Goal: Task Accomplishment & Management: Manage account settings

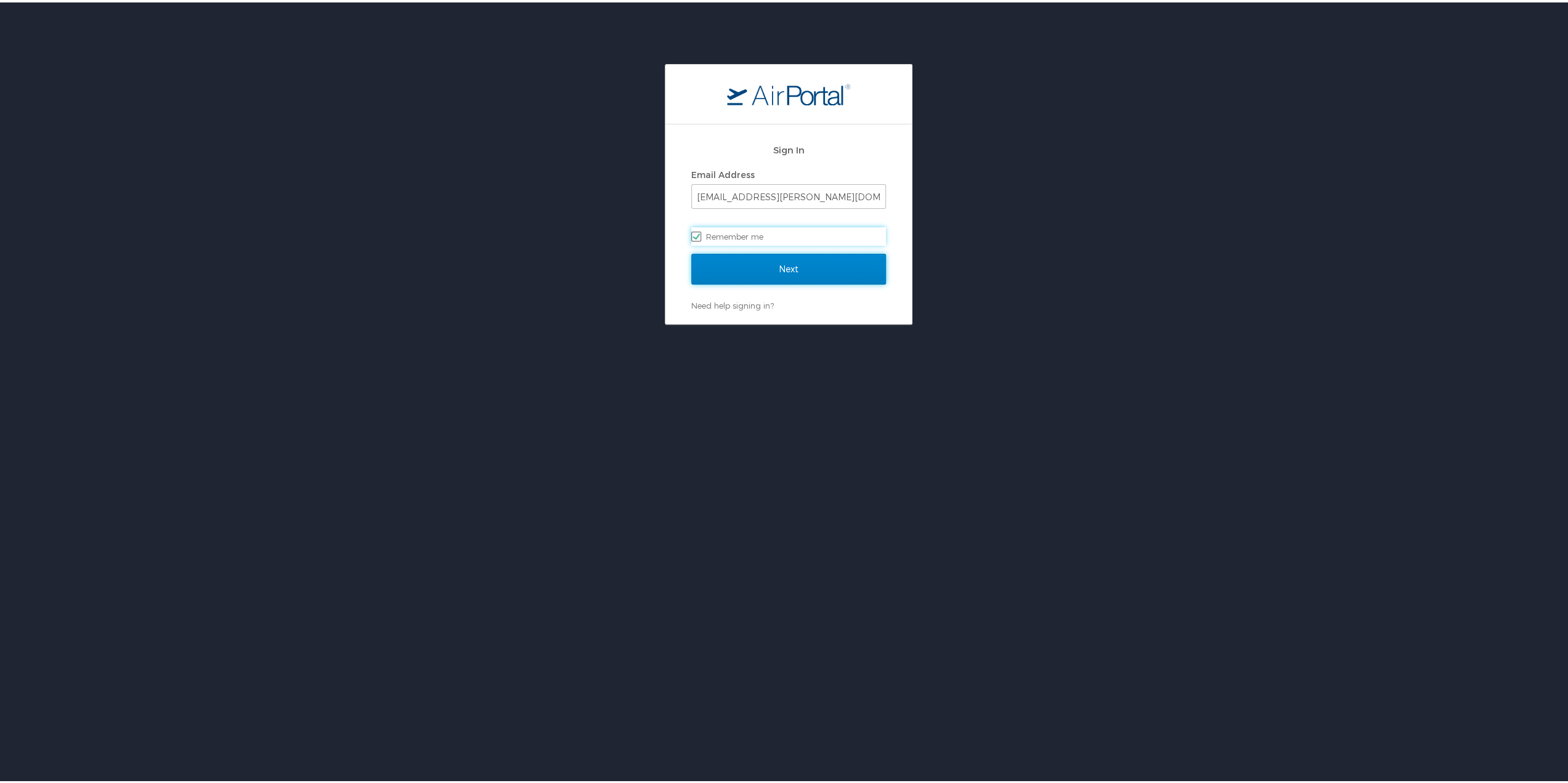
click at [723, 264] on input "Next" at bounding box center [788, 266] width 194 height 31
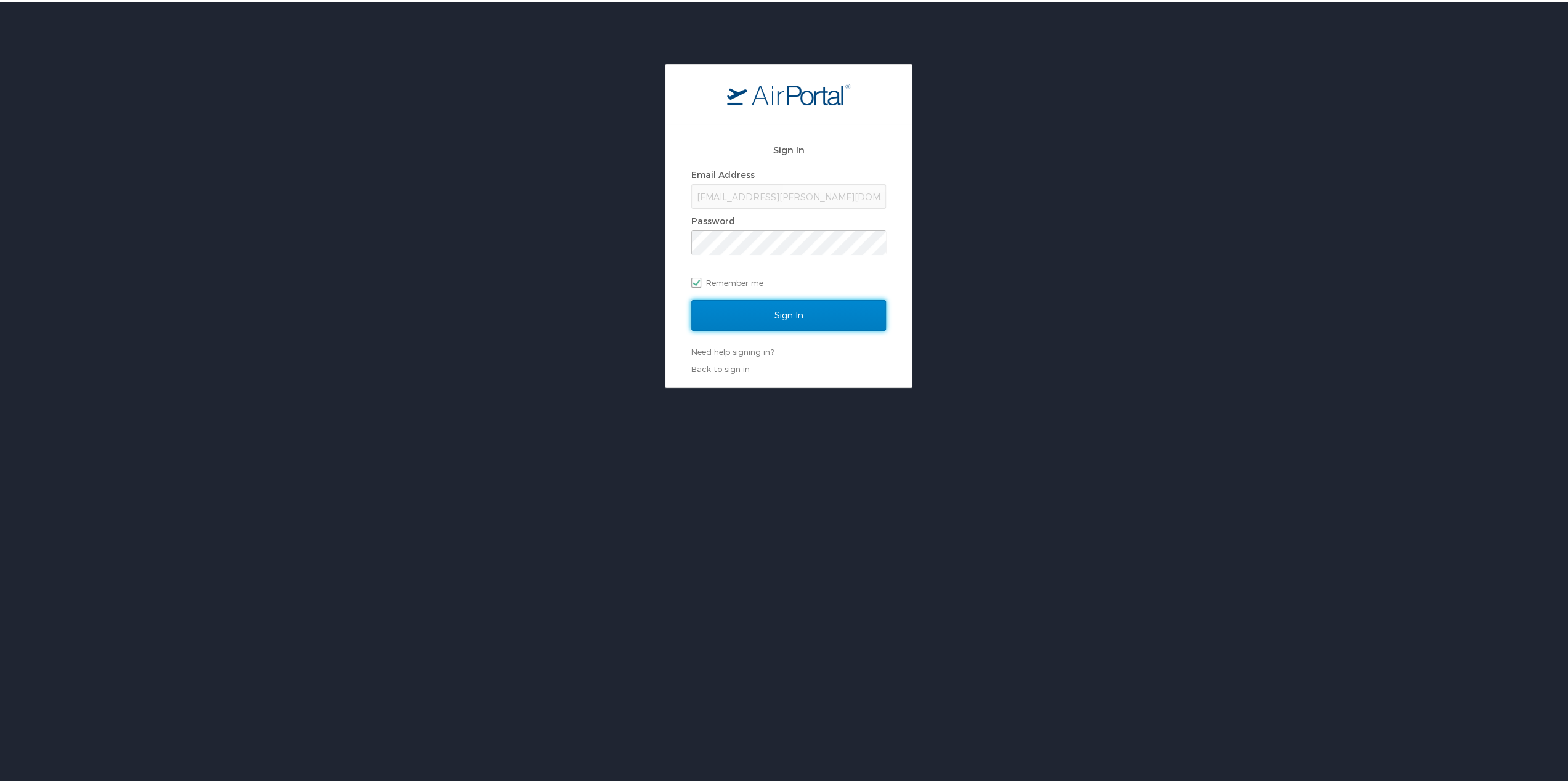
click at [770, 319] on input "Sign In" at bounding box center [788, 312] width 194 height 31
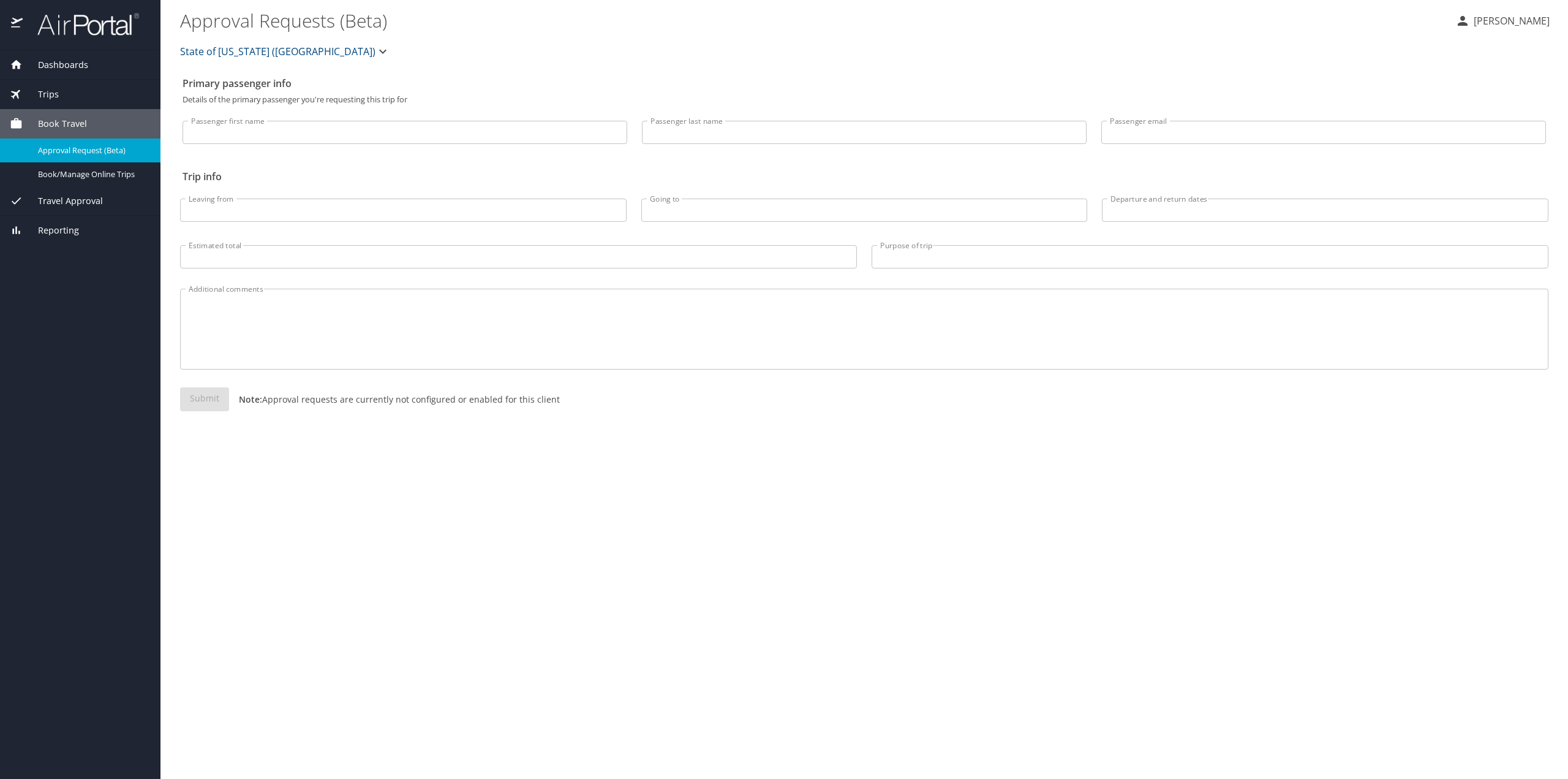
click at [61, 209] on div "Travel Approval" at bounding box center [80, 200] width 161 height 29
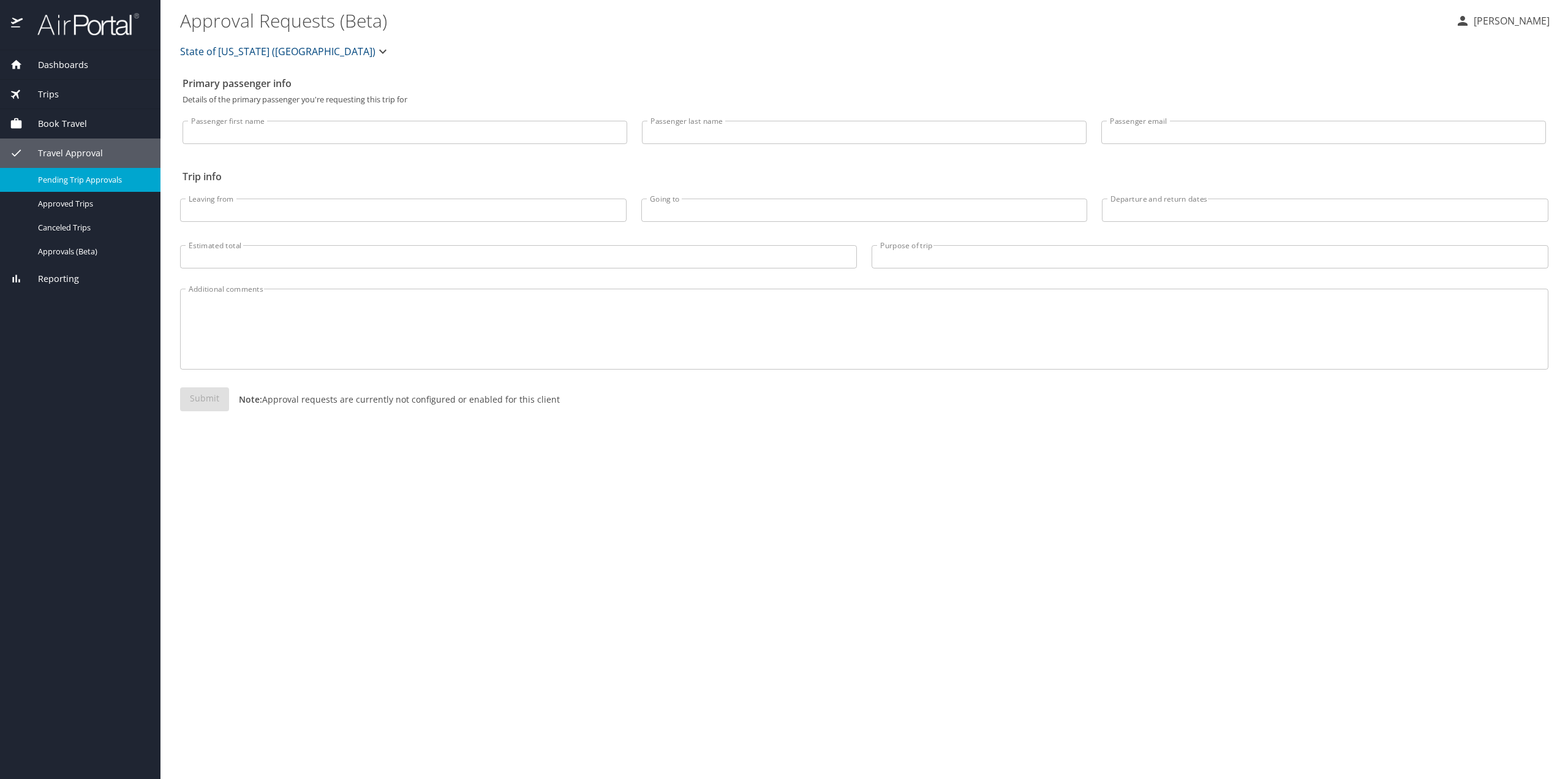
click at [80, 178] on span "Pending Trip Approvals" at bounding box center [92, 180] width 108 height 12
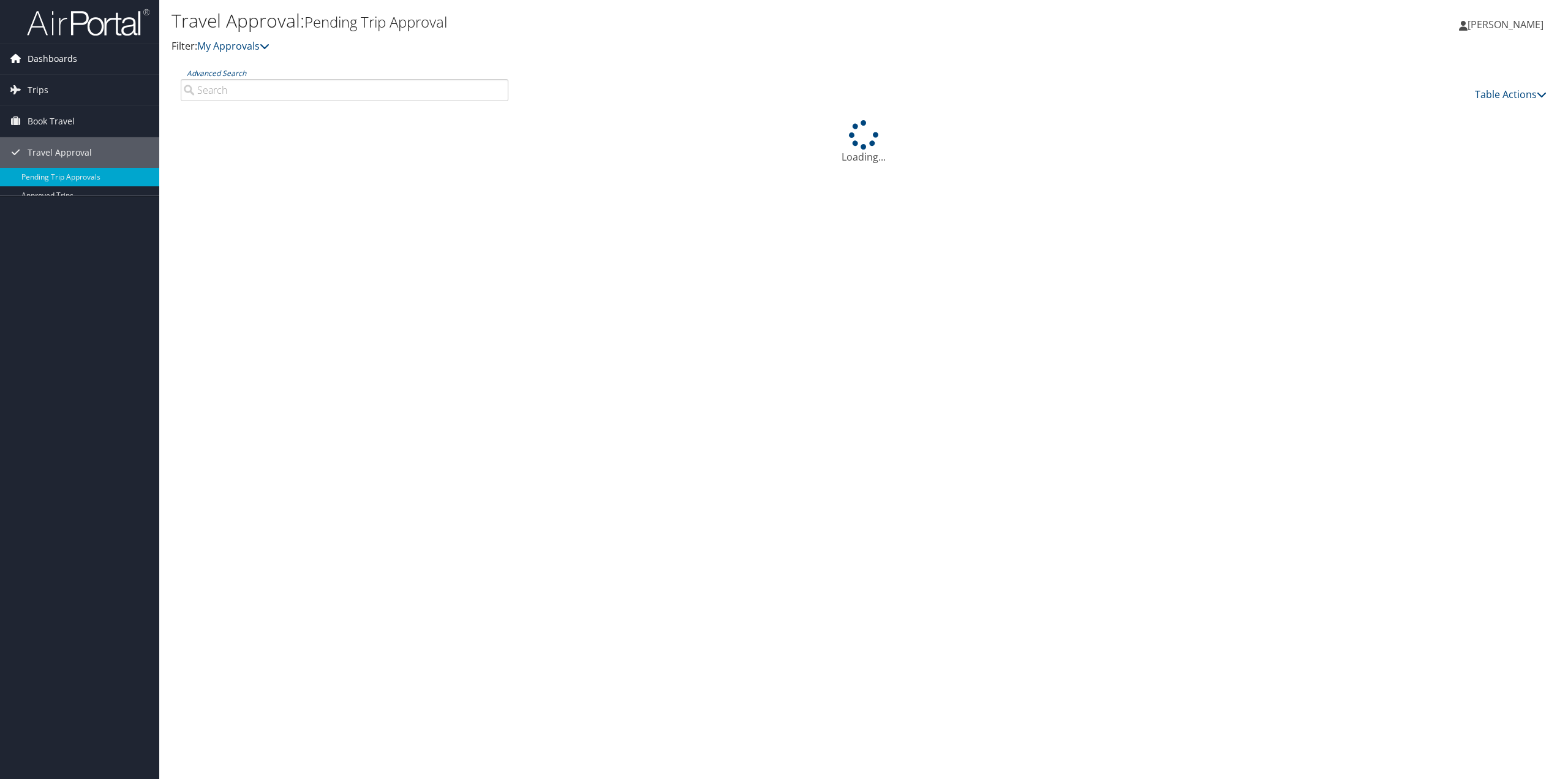
click at [21, 59] on icon at bounding box center [15, 58] width 18 height 18
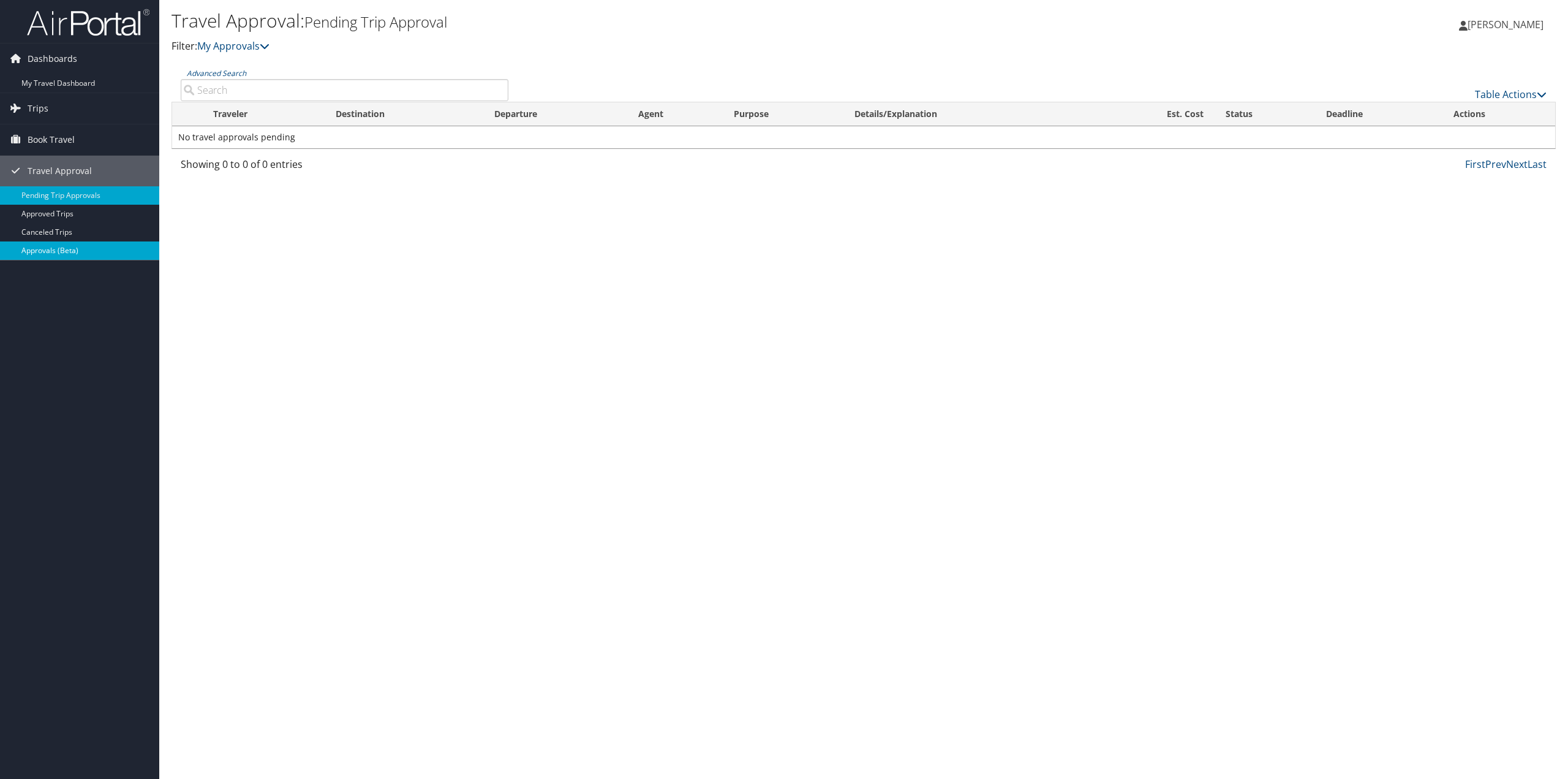
click at [85, 250] on link "Approvals (Beta)" at bounding box center [79, 250] width 159 height 18
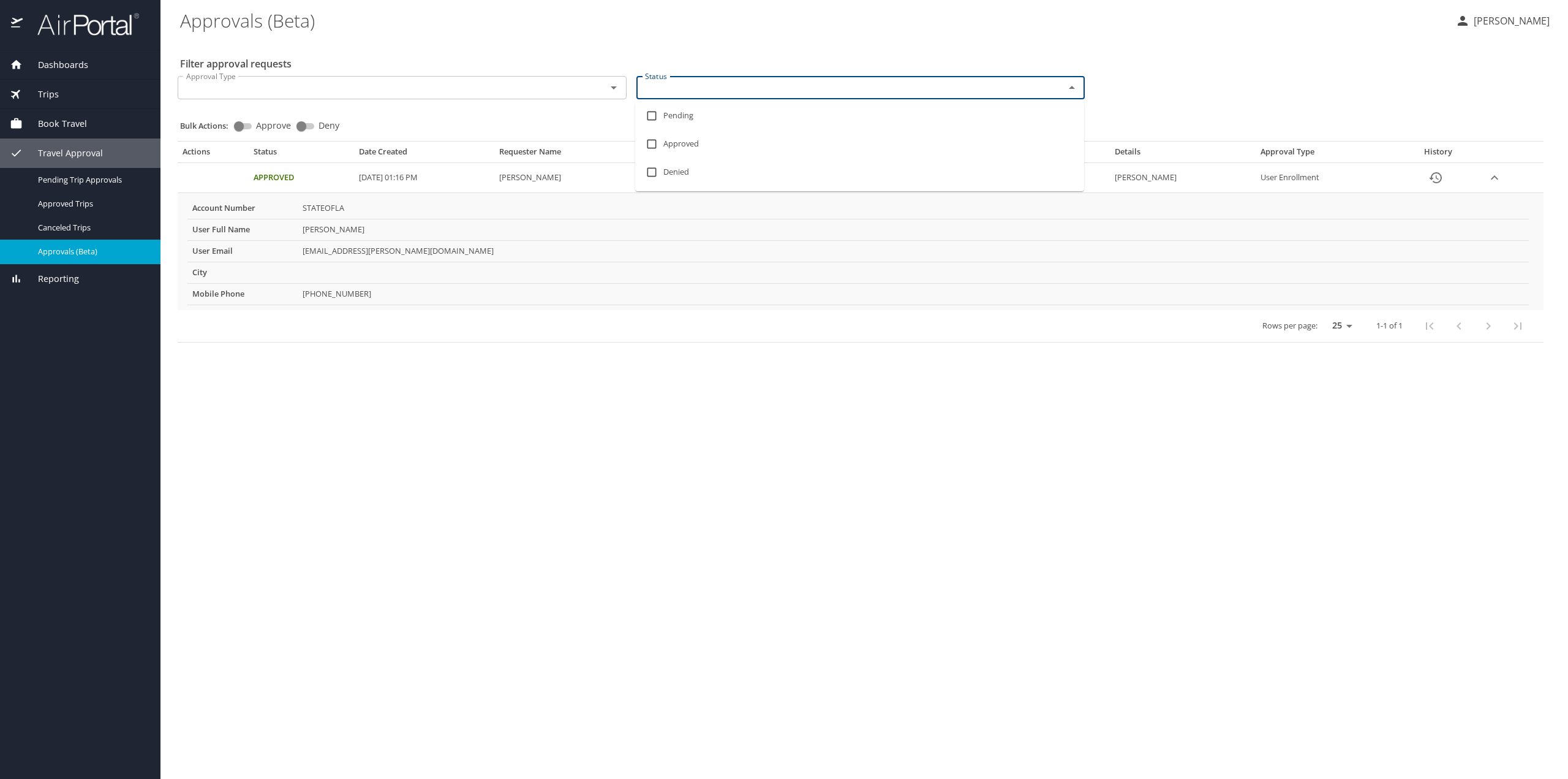
click at [714, 91] on input "Status" at bounding box center [843, 88] width 406 height 16
click at [680, 57] on div "Filter approval requests Approval Type Approval Type Status Status Bulk Actions…" at bounding box center [864, 193] width 1368 height 308
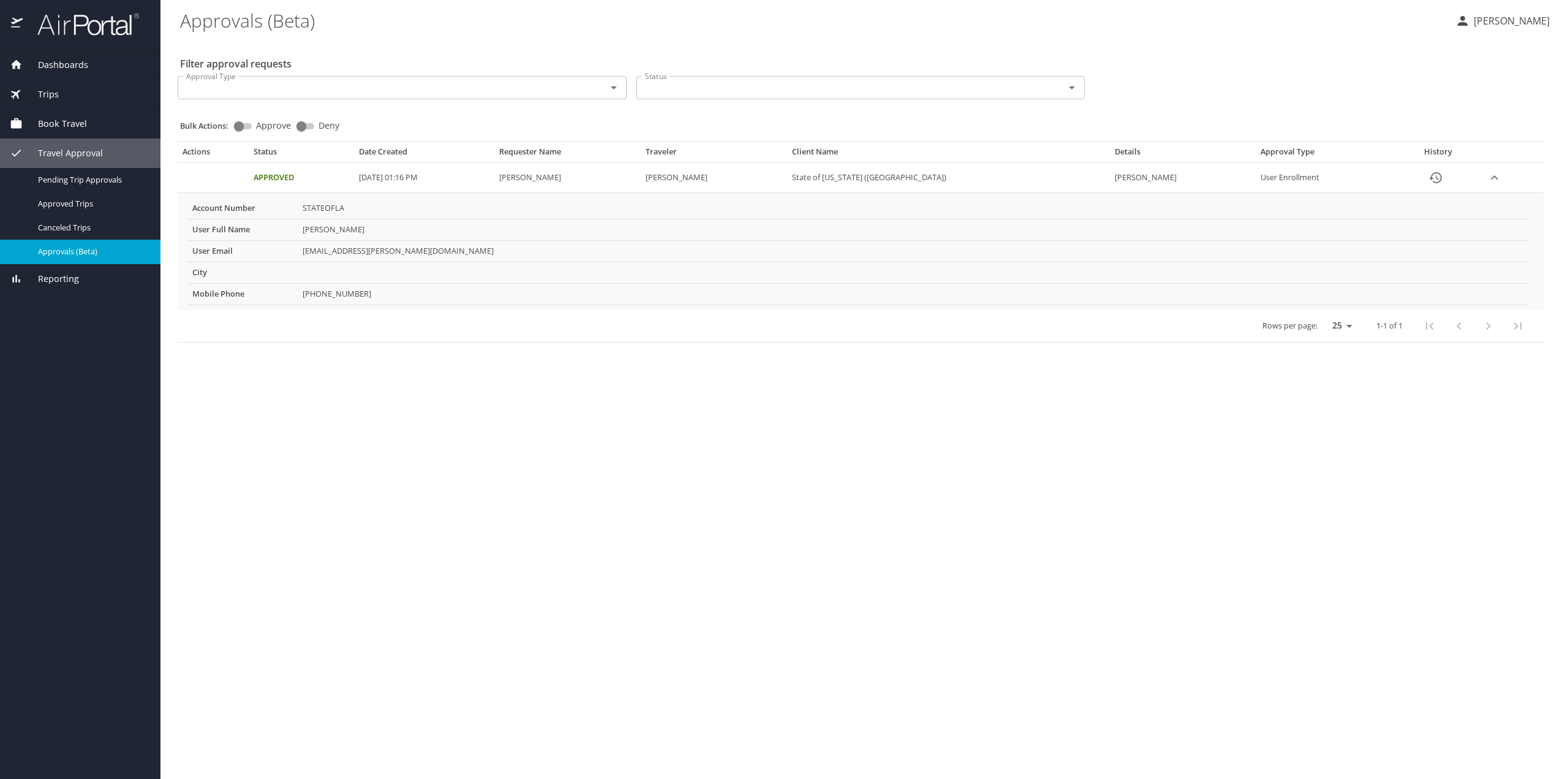
click at [44, 98] on span "Trips" at bounding box center [41, 94] width 36 height 13
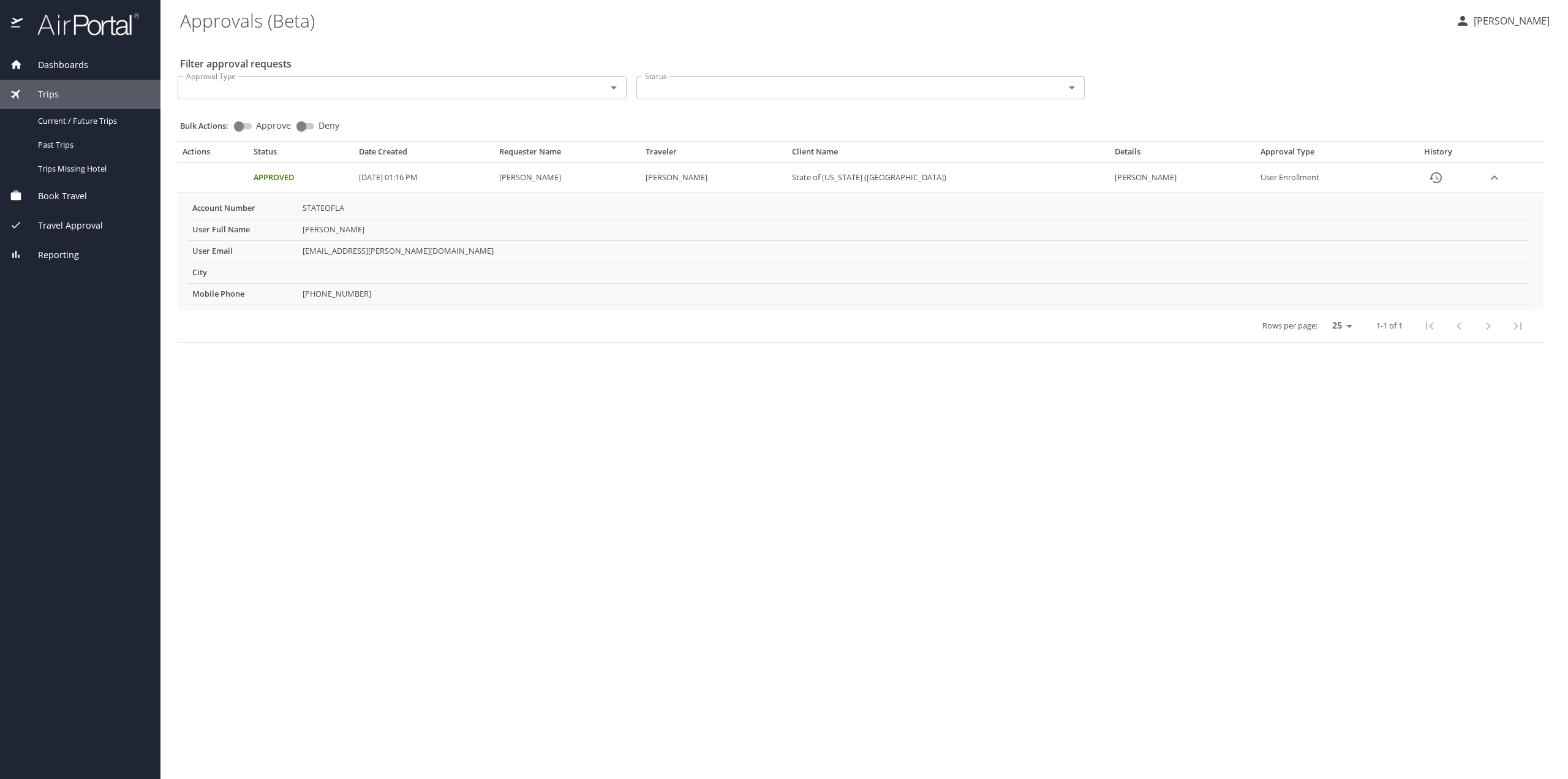
click at [81, 65] on span "Dashboards" at bounding box center [55, 64] width 66 height 13
click at [357, 52] on div "Filter approval requests Approval Type Approval Type Status Status Bulk Actions…" at bounding box center [864, 193] width 1368 height 308
drag, startPoint x: 1489, startPoint y: 0, endPoint x: 36, endPoint y: 148, distance: 1460.5
click at [36, 148] on span "Book Travel" at bounding box center [55, 147] width 64 height 13
click at [81, 74] on div "Dashboards" at bounding box center [80, 64] width 161 height 29
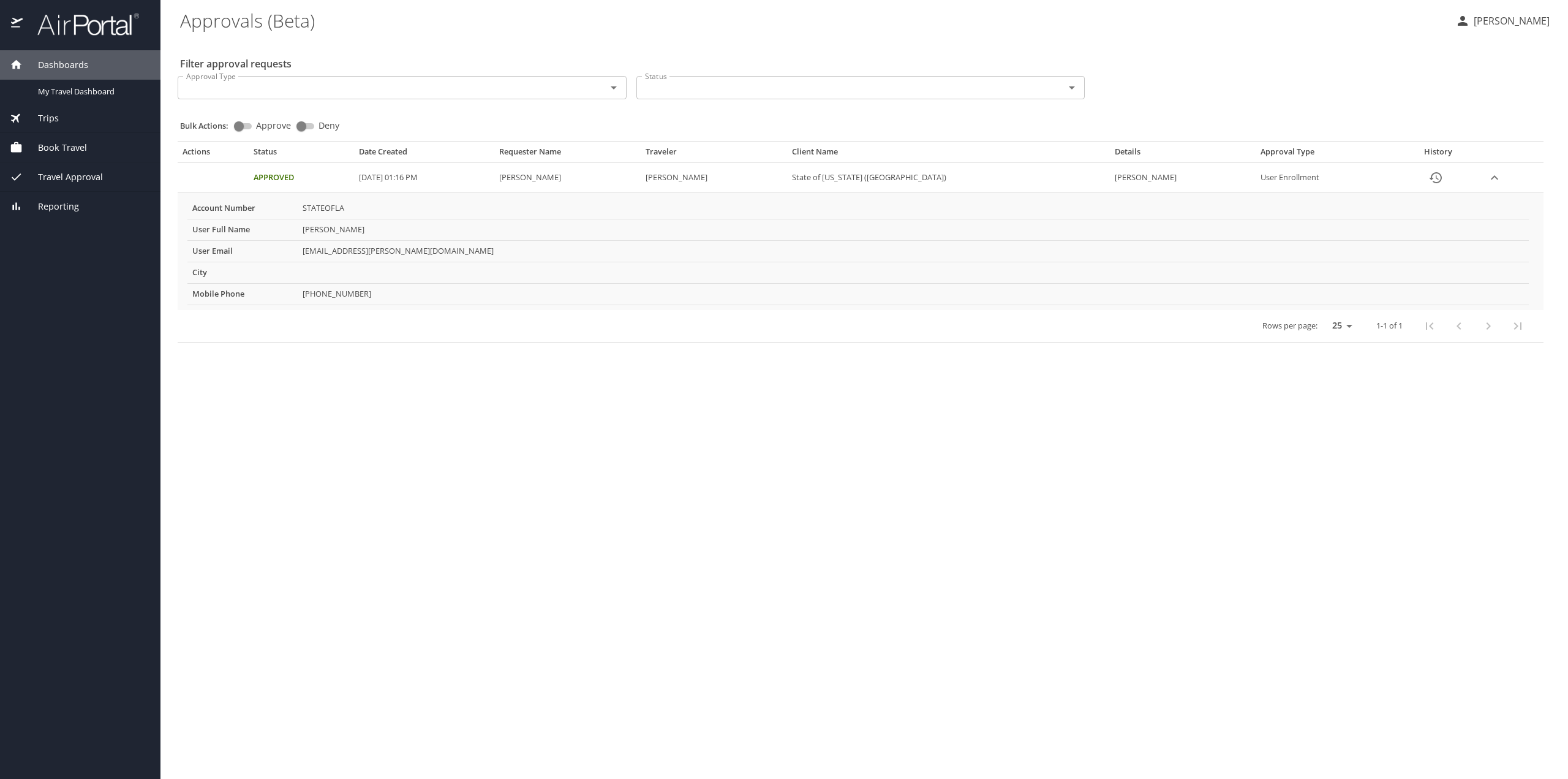
click at [82, 66] on span "Dashboards" at bounding box center [55, 64] width 66 height 13
click at [619, 91] on icon "Open" at bounding box center [613, 87] width 15 height 15
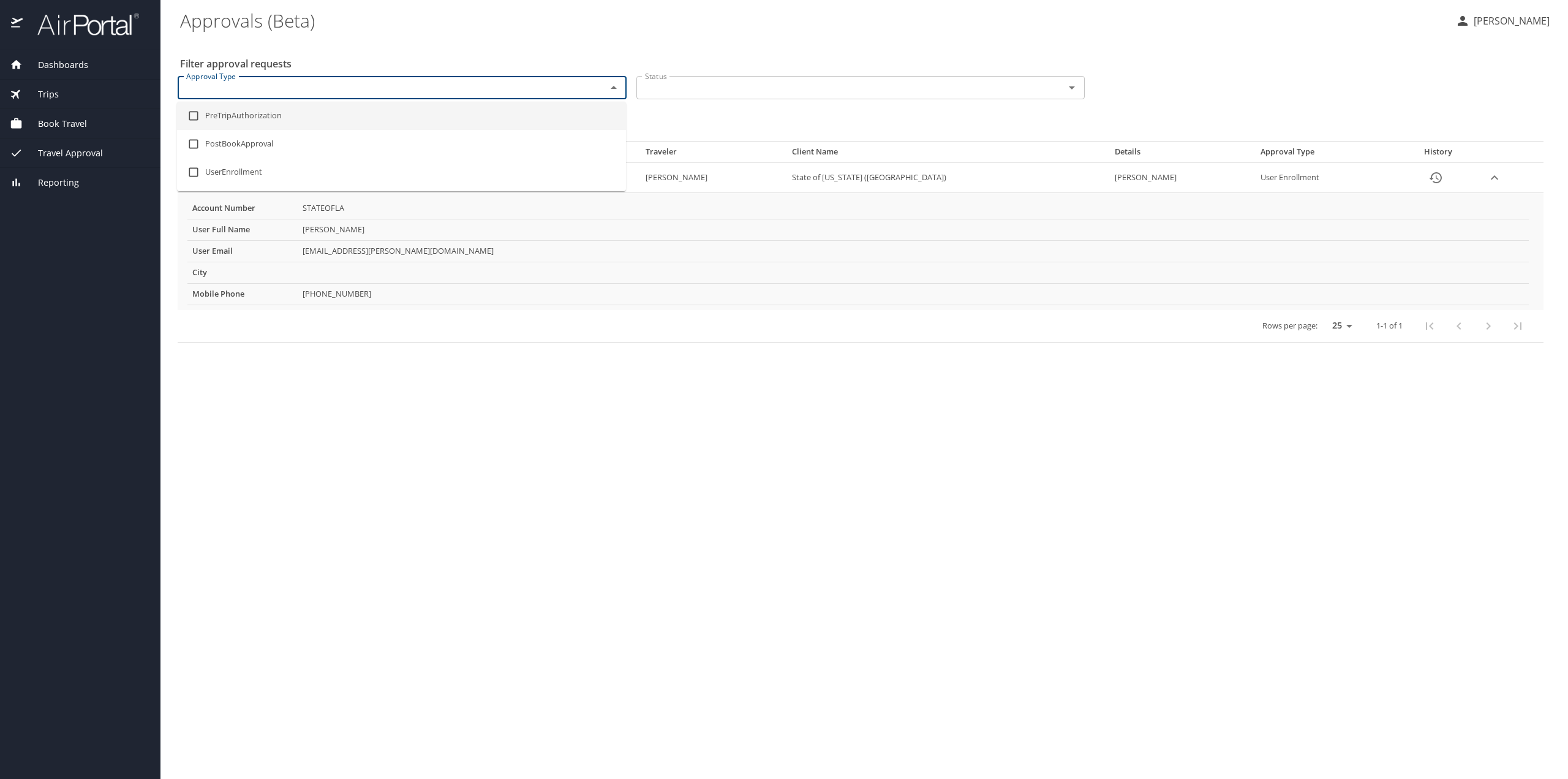
click at [660, 109] on div "Bulk Actions: Approve Deny" at bounding box center [864, 120] width 1368 height 27
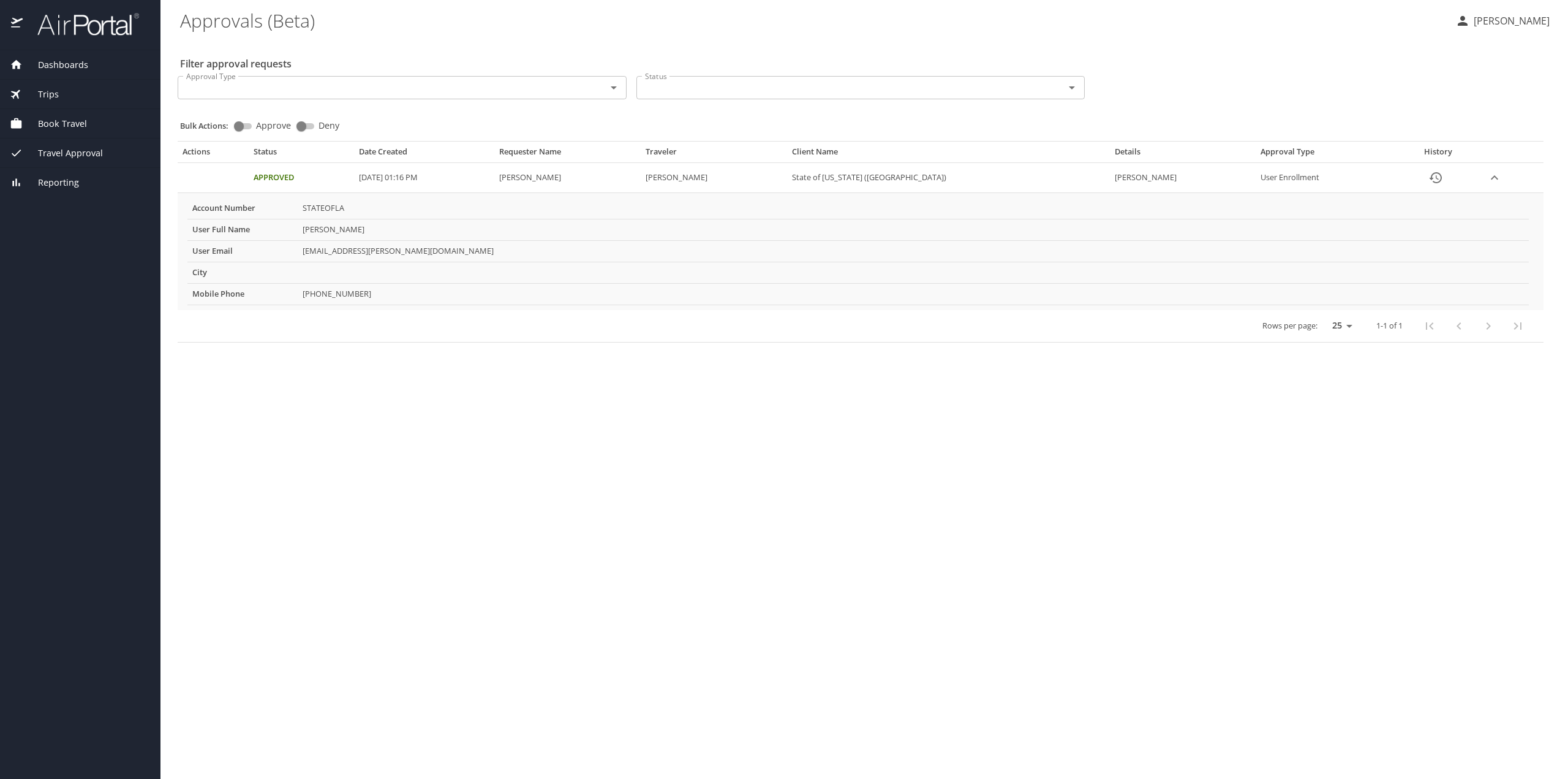
click at [1074, 85] on icon "Open" at bounding box center [1072, 87] width 15 height 15
click at [1148, 98] on div "Approval Type Approval Type Status Status" at bounding box center [860, 86] width 1375 height 40
click at [45, 103] on div "Trips" at bounding box center [80, 94] width 161 height 29
click at [70, 200] on span "Book Travel" at bounding box center [55, 196] width 64 height 13
click at [80, 206] on span "Travel Approval" at bounding box center [63, 200] width 80 height 13
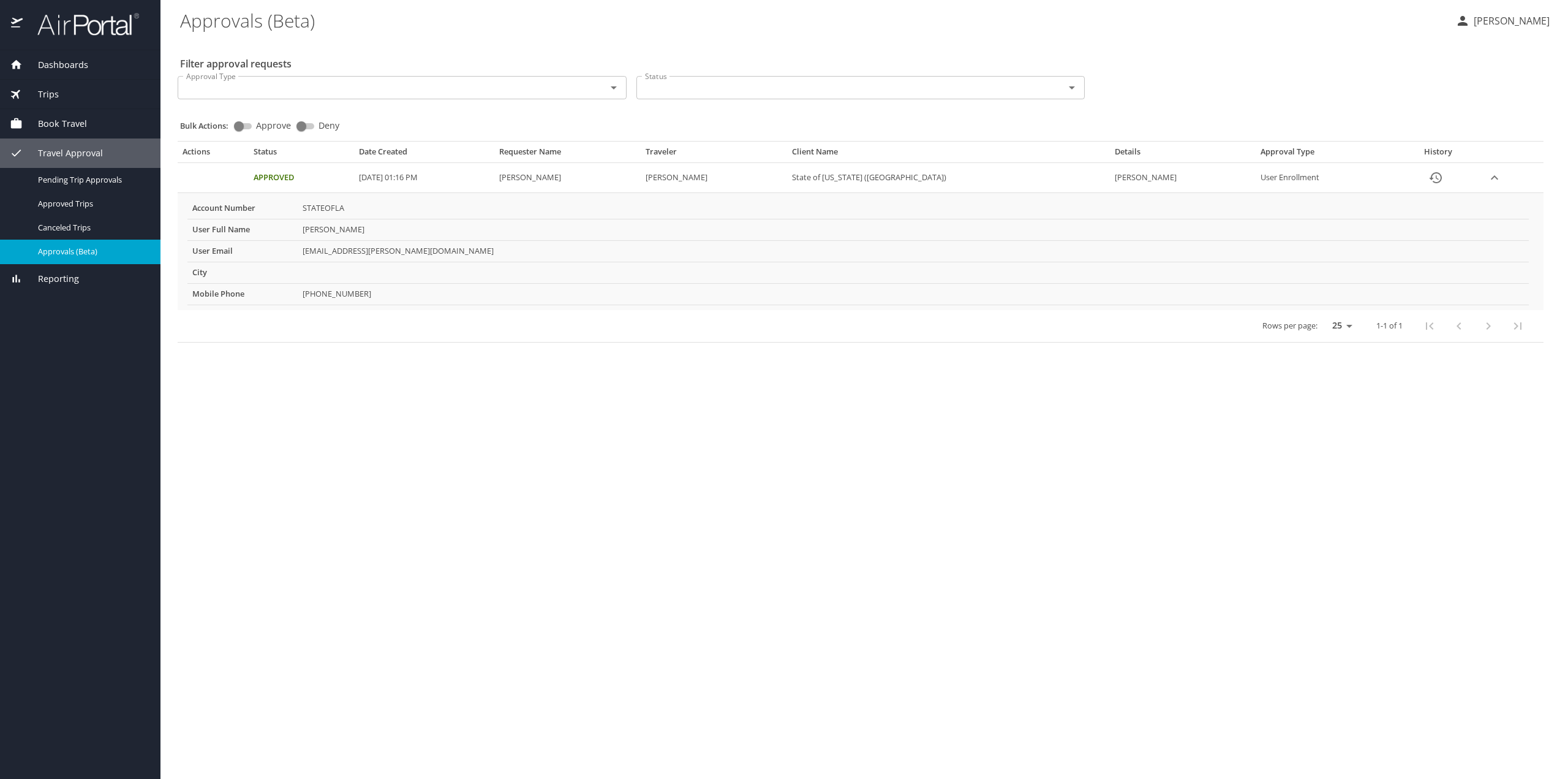
click at [54, 285] on div "Reporting" at bounding box center [80, 278] width 161 height 29
